Goal: Entertainment & Leisure: Consume media (video, audio)

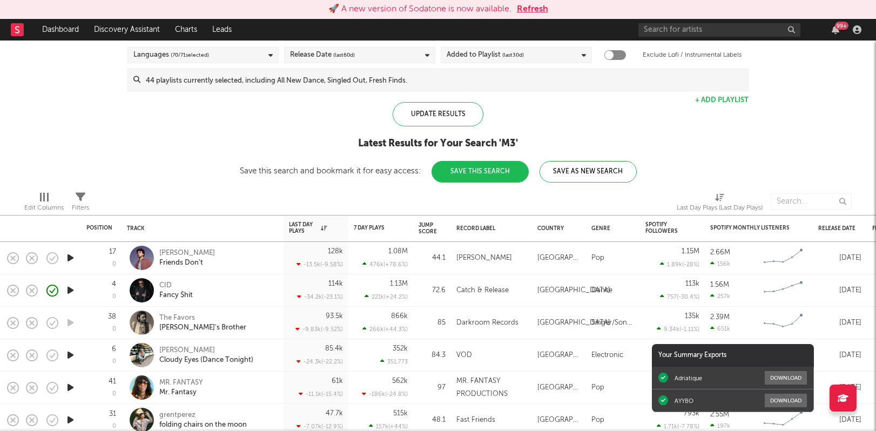
click at [526, 10] on button "Refresh" at bounding box center [532, 9] width 31 height 13
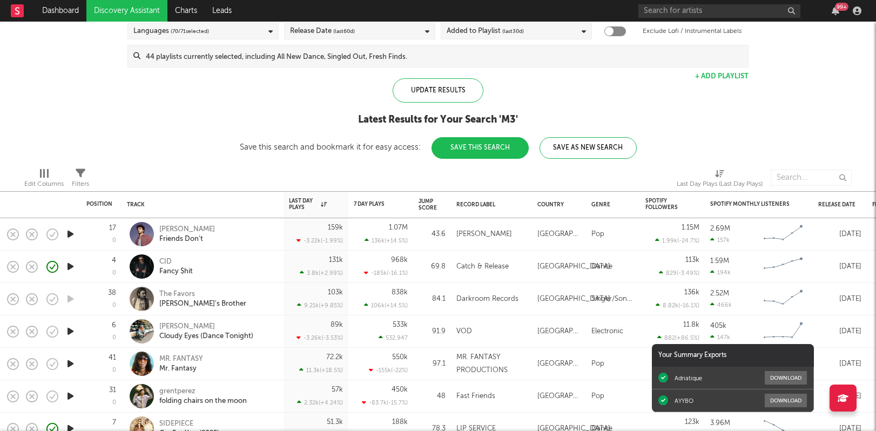
click at [68, 333] on icon "button" at bounding box center [70, 332] width 11 height 14
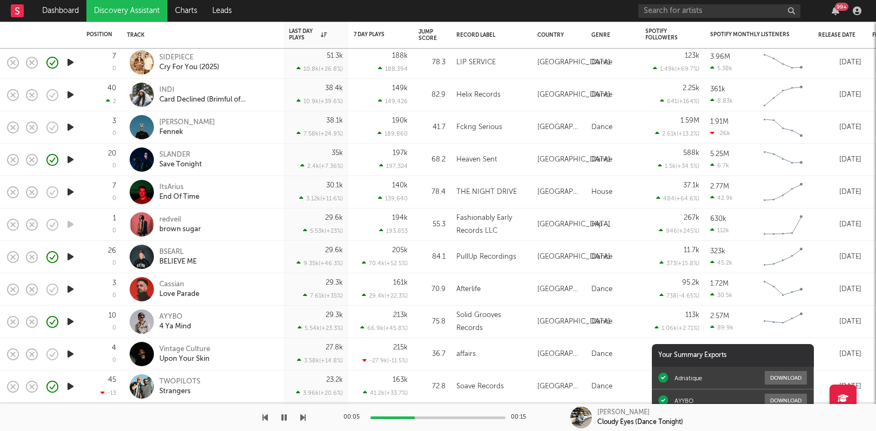
click at [71, 289] on icon "button" at bounding box center [70, 290] width 11 height 14
click at [12, 290] on rect "button" at bounding box center [13, 289] width 4 height 4
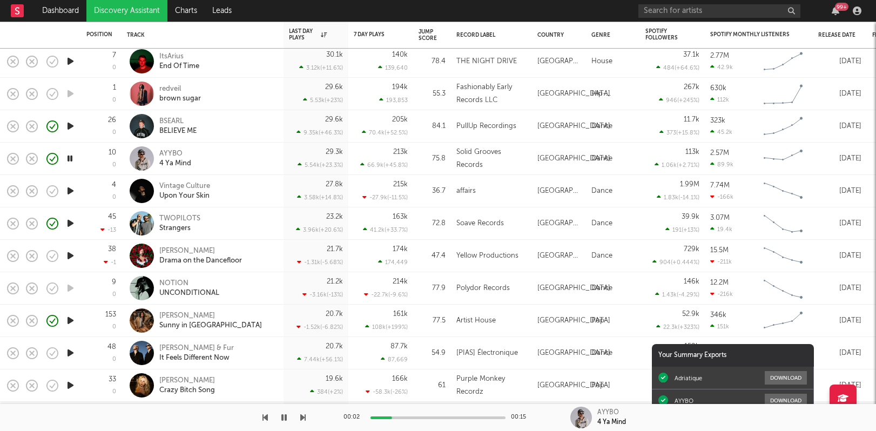
click at [69, 357] on icon "button" at bounding box center [70, 353] width 11 height 14
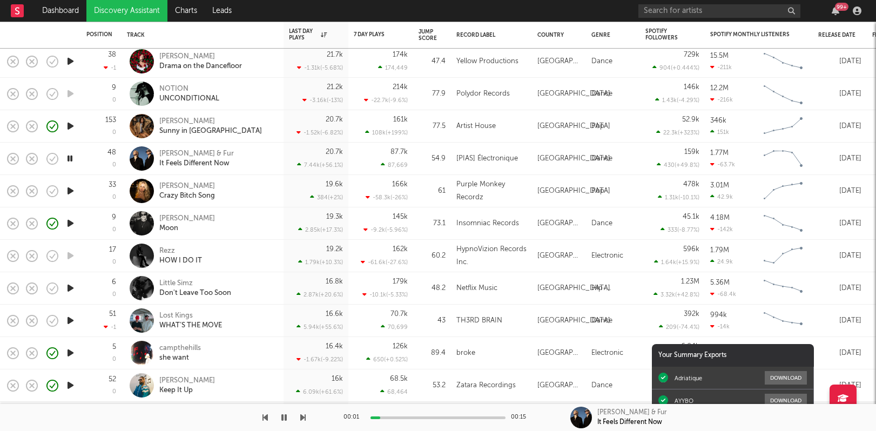
click at [68, 190] on icon "button" at bounding box center [70, 191] width 11 height 14
click at [69, 252] on icon "button" at bounding box center [70, 256] width 11 height 14
click at [70, 286] on icon "button" at bounding box center [70, 289] width 11 height 14
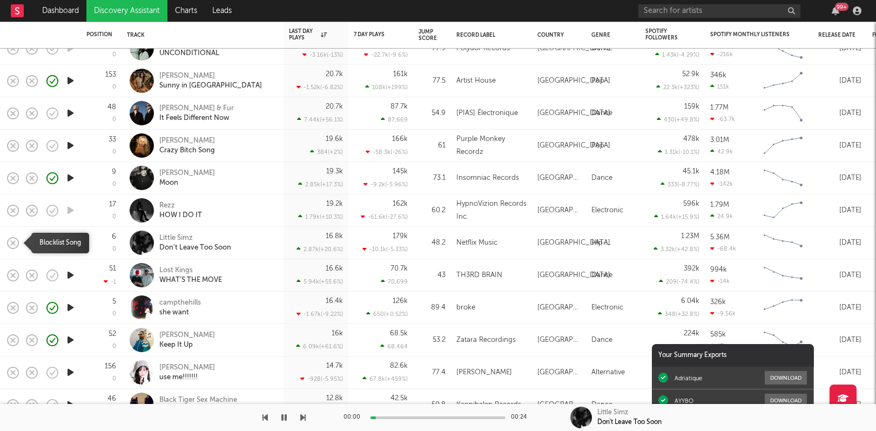
click at [11, 243] on icon "button" at bounding box center [12, 243] width 15 height 15
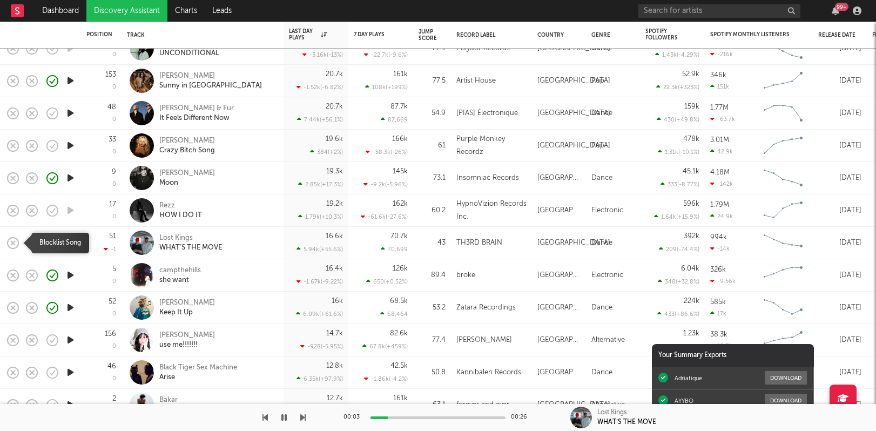
click at [5, 250] on icon "button" at bounding box center [12, 243] width 15 height 15
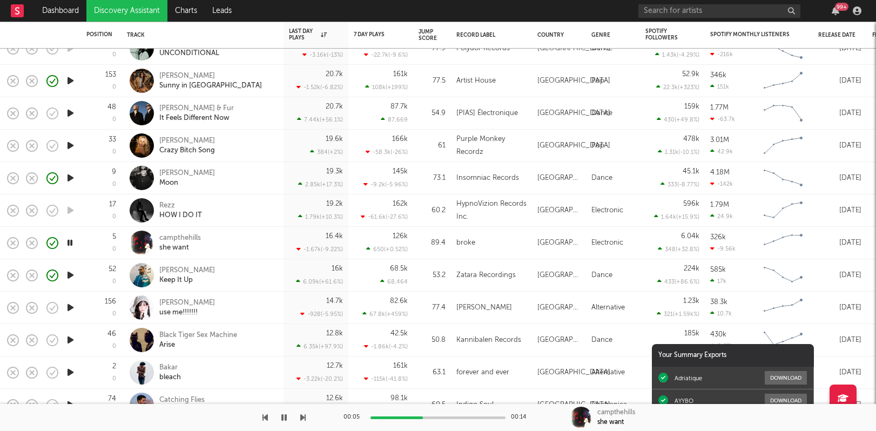
click at [65, 307] on icon "button" at bounding box center [70, 308] width 11 height 14
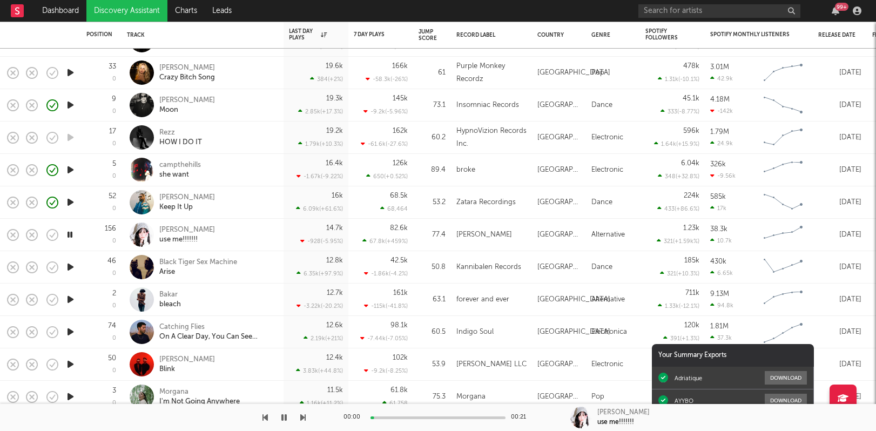
click at [69, 269] on icon "button" at bounding box center [70, 267] width 11 height 14
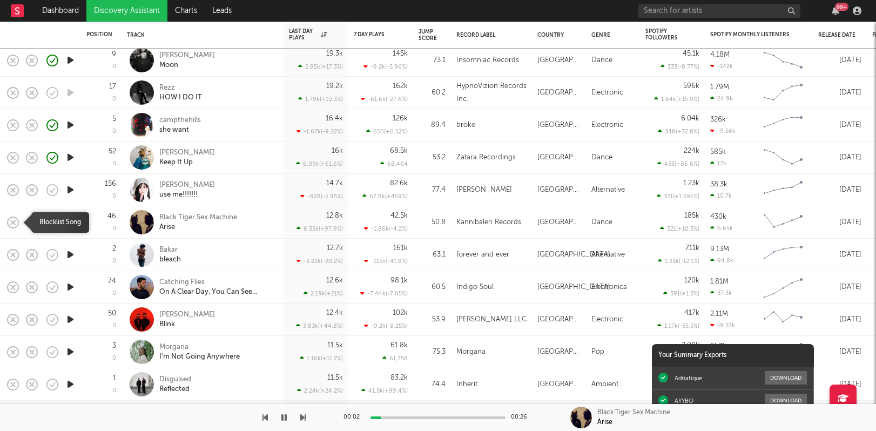
click at [14, 219] on icon "button" at bounding box center [12, 222] width 15 height 15
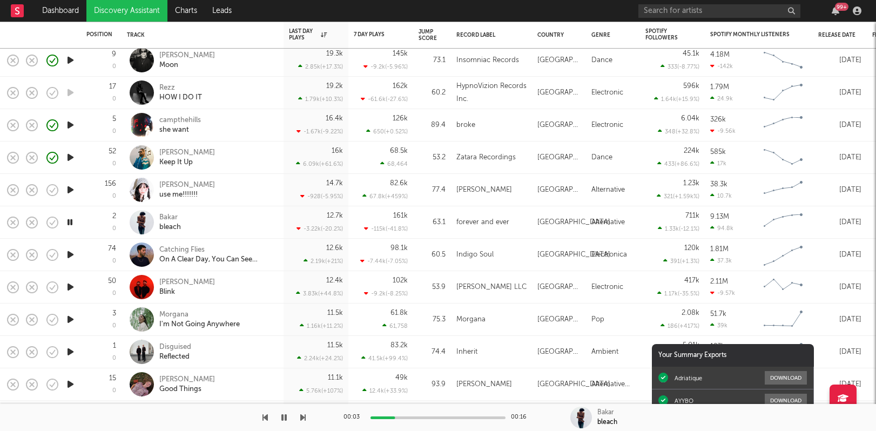
click at [70, 257] on icon "button" at bounding box center [70, 255] width 11 height 14
